Goal: Information Seeking & Learning: Learn about a topic

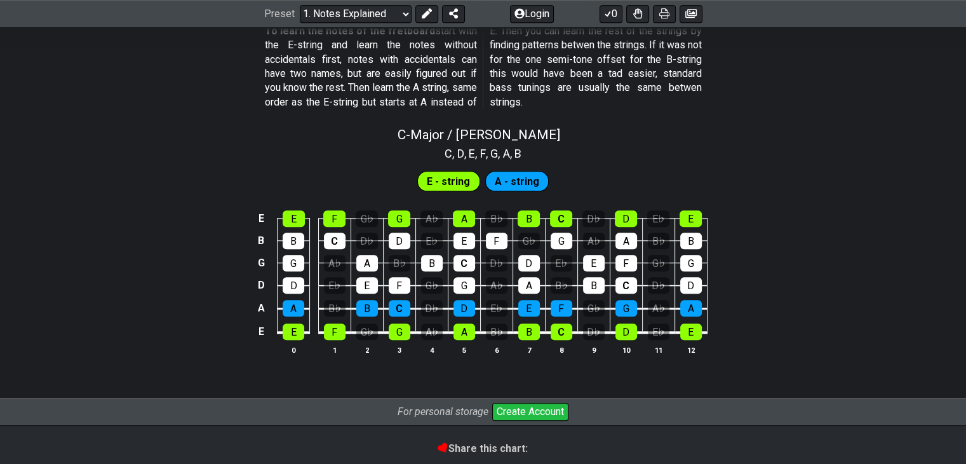
scroll to position [1296, 0]
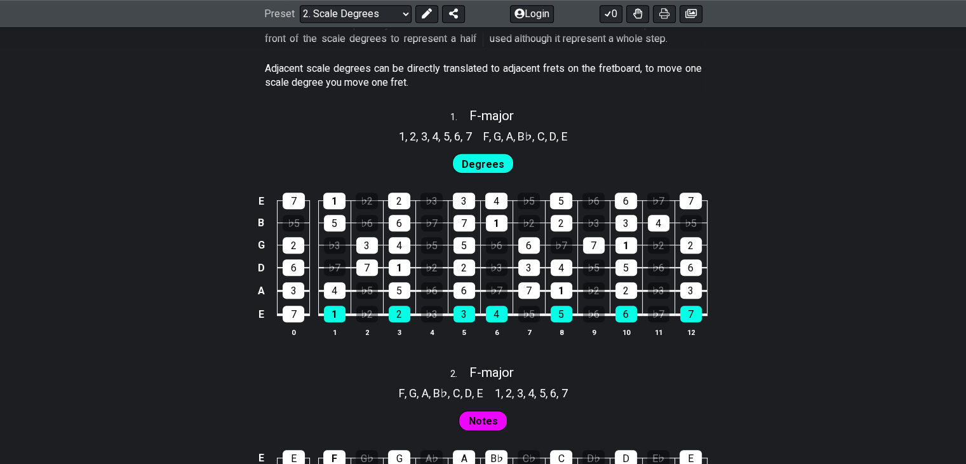
scroll to position [774, 0]
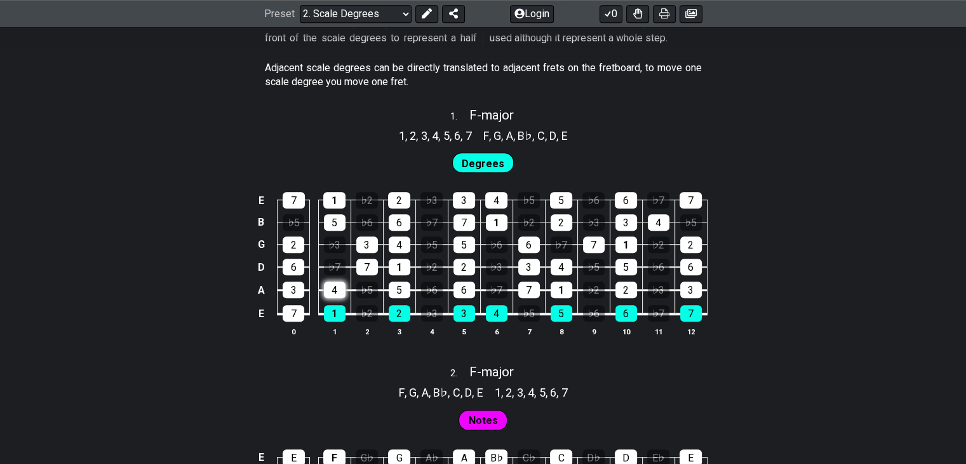
click at [340, 298] on div "4" at bounding box center [335, 289] width 22 height 17
click at [332, 298] on div "4" at bounding box center [335, 289] width 22 height 17
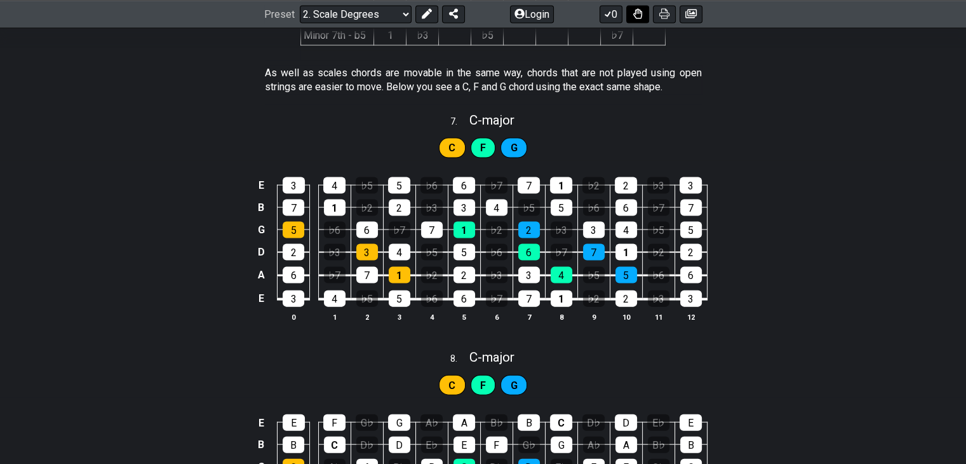
scroll to position [2735, 0]
